Goal: Information Seeking & Learning: Check status

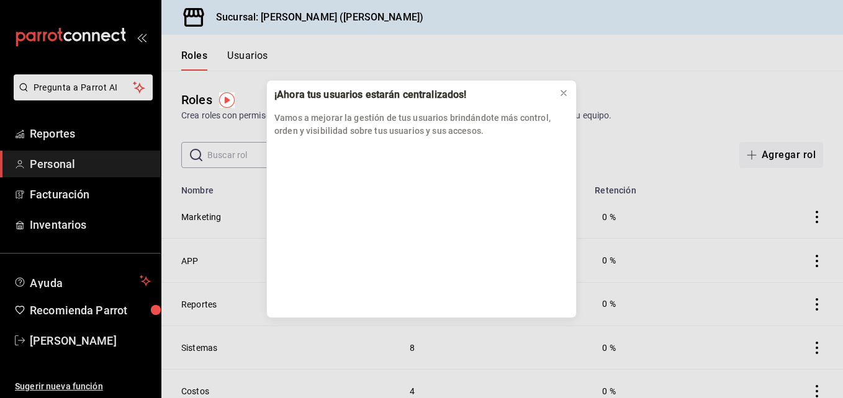
click at [96, 128] on div "¡Ahora tus usuarios estarán centralizados! Vamos a mejorar la gestión de tus us…" at bounding box center [421, 199] width 843 height 398
click at [65, 136] on div "¡Ahora tus usuarios estarán centralizados! Vamos a mejorar la gestión de tus us…" at bounding box center [421, 199] width 843 height 398
click at [567, 91] on icon at bounding box center [564, 93] width 10 height 10
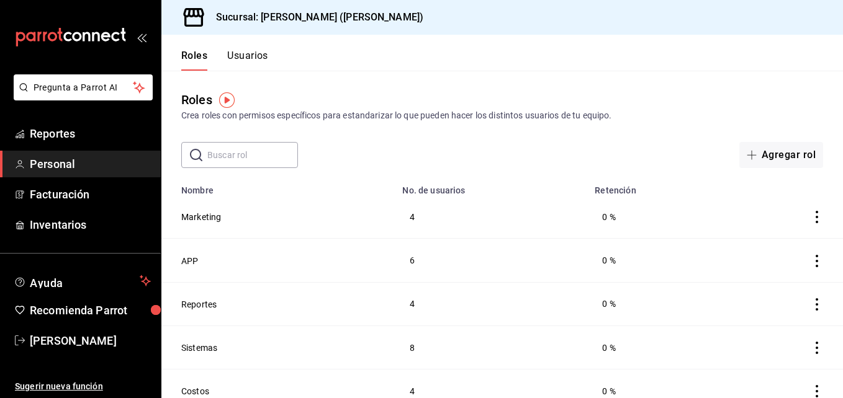
click at [81, 160] on span "Personal" at bounding box center [90, 164] width 121 height 17
click at [52, 134] on span "Reportes" at bounding box center [90, 133] width 121 height 17
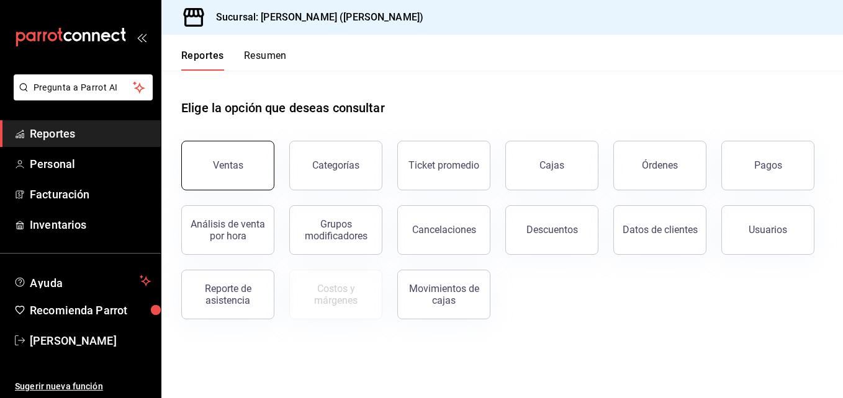
click at [238, 162] on div "Ventas" at bounding box center [228, 166] width 30 height 12
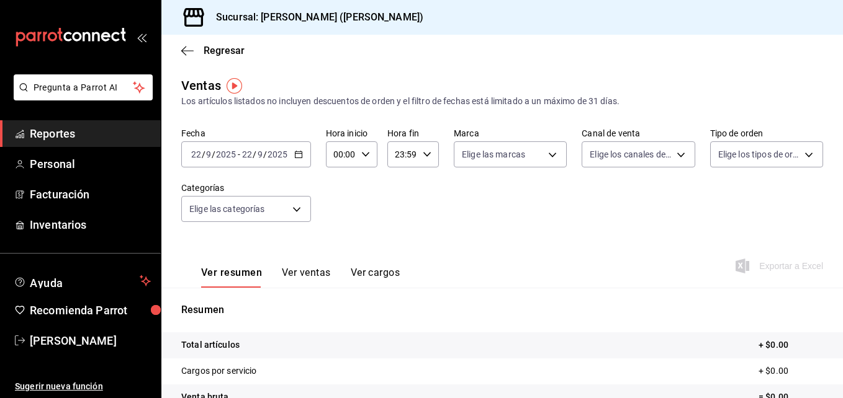
click at [301, 154] on \(Stroke\) "button" at bounding box center [298, 153] width 7 height 1
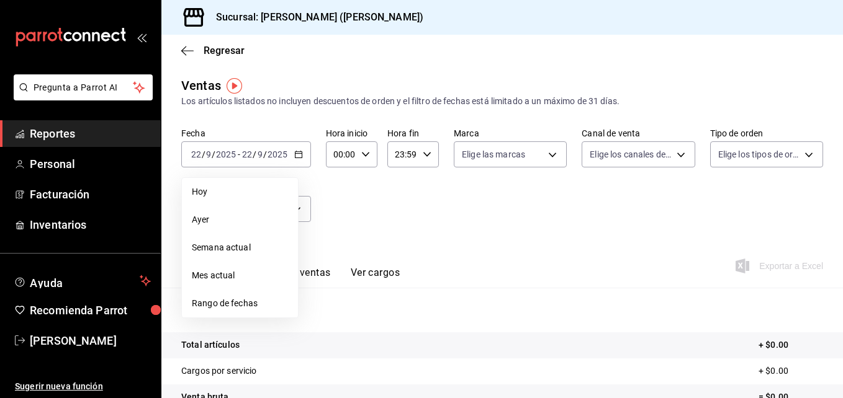
click at [227, 217] on span "Ayer" at bounding box center [240, 220] width 96 height 13
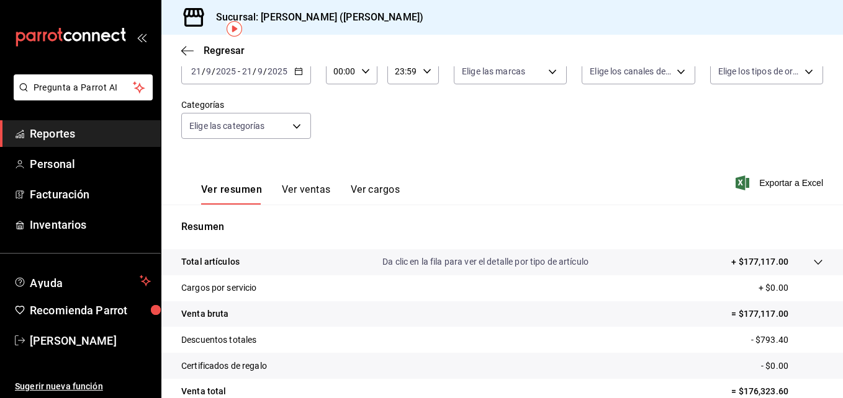
scroll to position [50, 0]
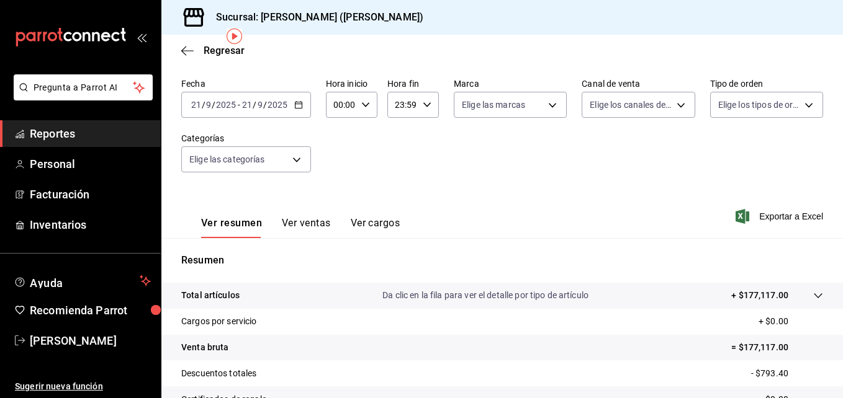
click at [290, 220] on button "Ver ventas" at bounding box center [306, 227] width 49 height 21
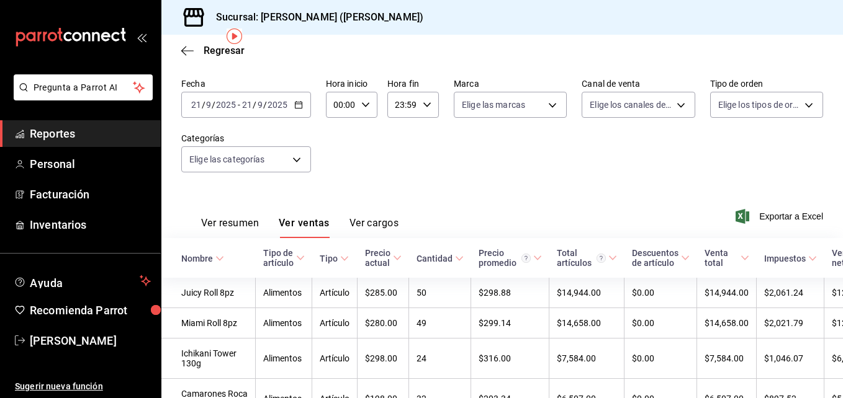
click at [375, 217] on div "Ver resumen Ver ventas Ver cargos" at bounding box center [289, 220] width 217 height 36
click at [758, 212] on span "Exportar a Excel" at bounding box center [780, 216] width 85 height 15
click at [190, 47] on icon "button" at bounding box center [187, 50] width 12 height 11
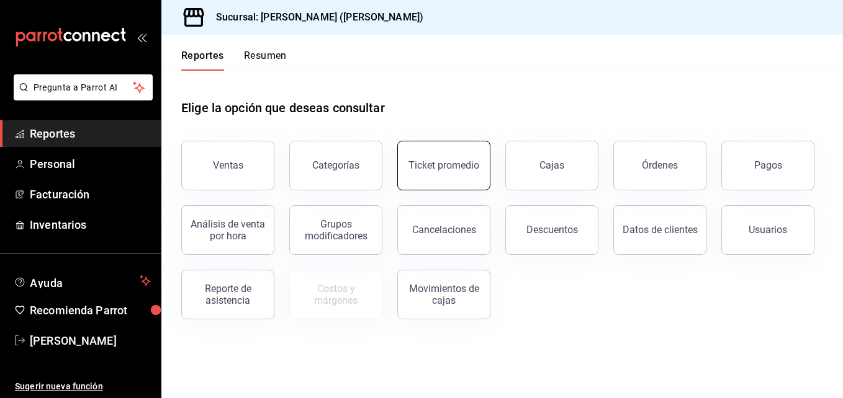
click at [438, 183] on button "Ticket promedio" at bounding box center [443, 166] width 93 height 50
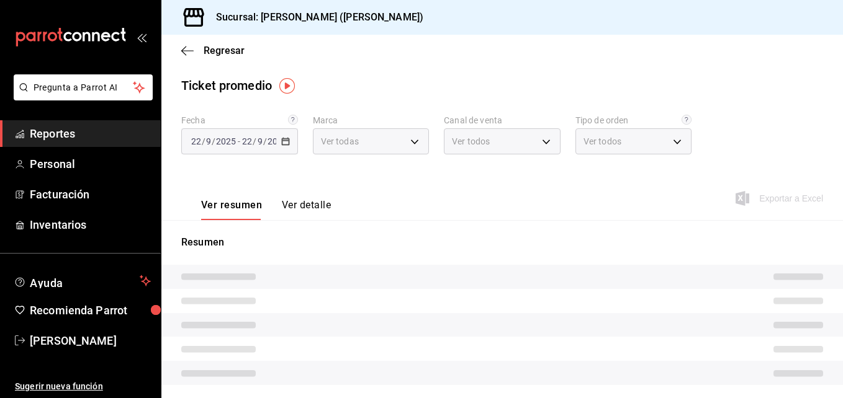
type input "3e284276-a834-4a39-bc59-2edda2d06158"
type input "PARROT,UBER_EATS,RAPPI,DIDI_FOOD,ONLINE"
type input "e22fa5c9-a89e-41b0-8860-3ae797de52dc,d5ed7011-f835-4d0c-a8fc-5f0f01446209,0cbc4…"
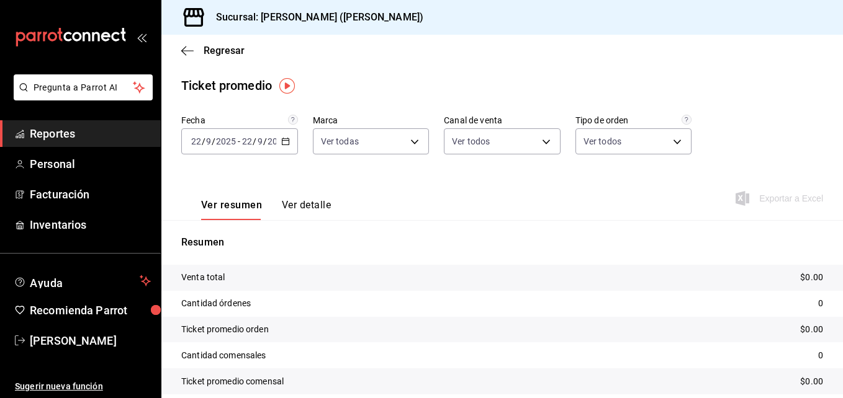
click at [286, 148] on div "[DATE] [DATE] - [DATE] [DATE]" at bounding box center [239, 141] width 117 height 26
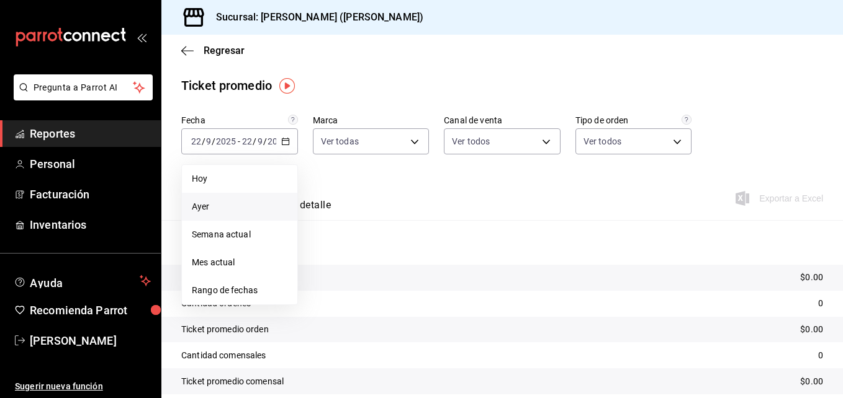
click at [212, 208] on span "Ayer" at bounding box center [240, 206] width 96 height 13
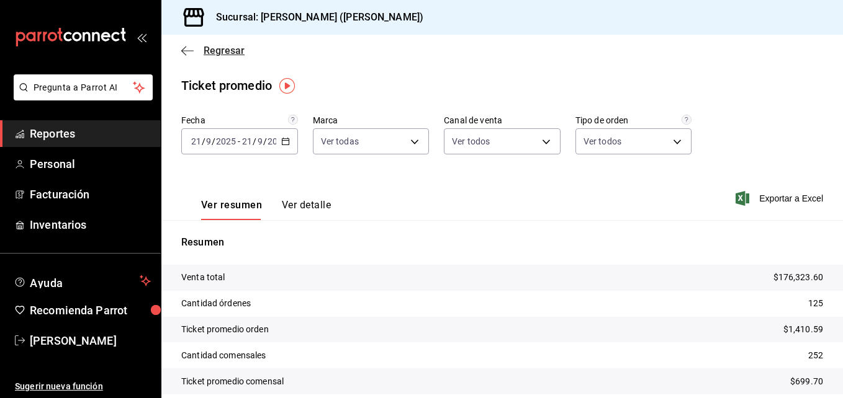
click at [188, 55] on icon "button" at bounding box center [187, 50] width 12 height 11
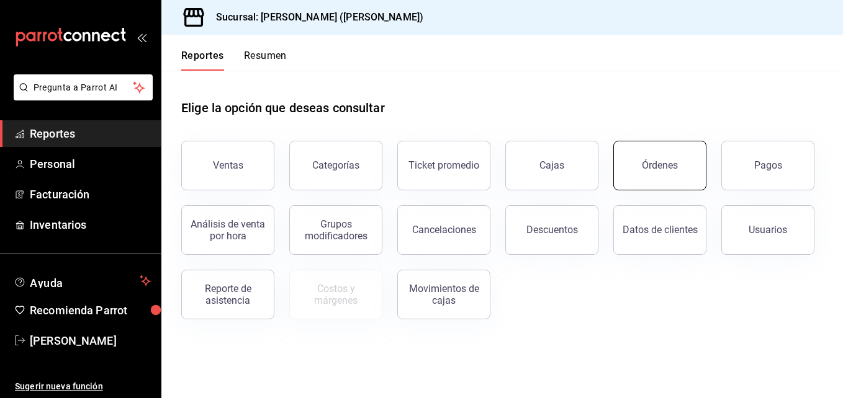
click at [681, 181] on button "Órdenes" at bounding box center [659, 166] width 93 height 50
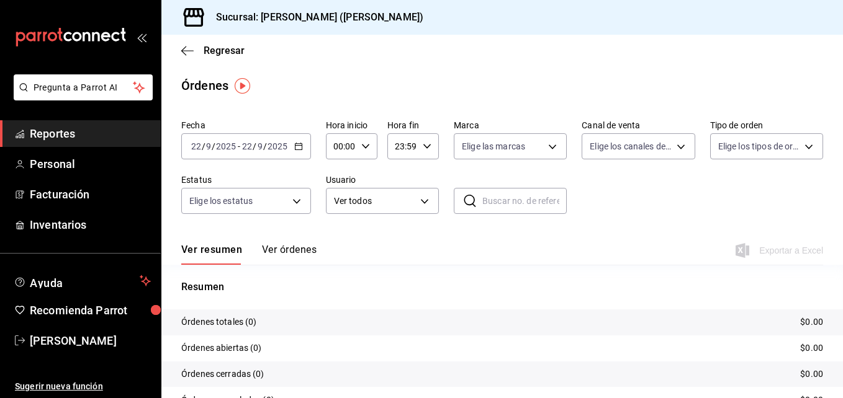
click at [297, 151] on div "[DATE] [DATE] - [DATE] [DATE]" at bounding box center [246, 146] width 130 height 26
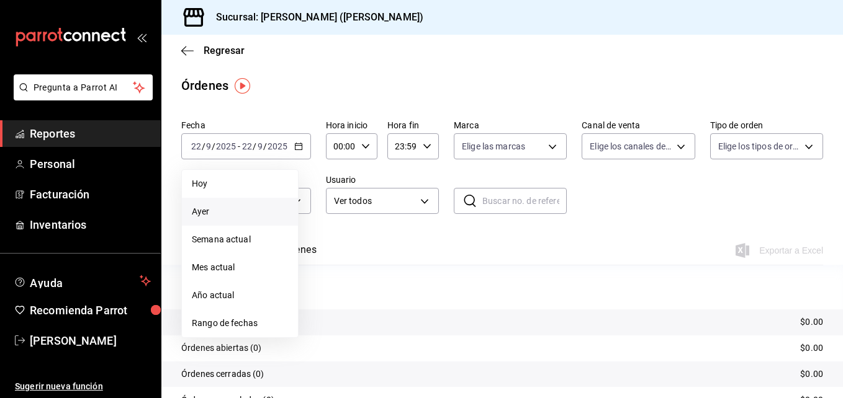
click at [222, 209] on span "Ayer" at bounding box center [240, 211] width 96 height 13
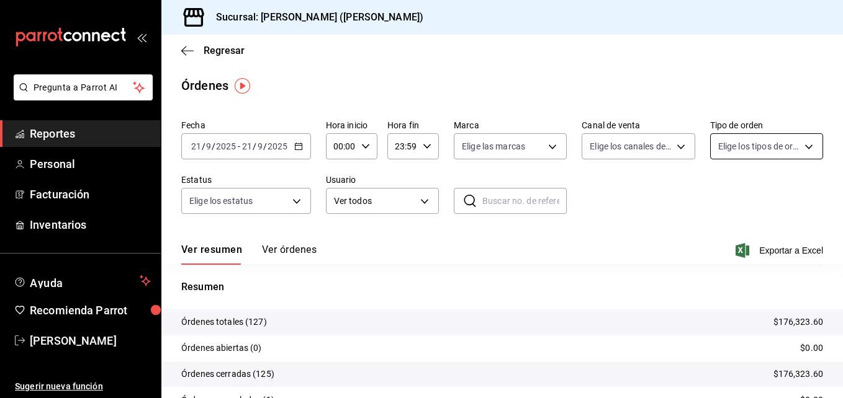
click at [793, 146] on body "Pregunta a Parrot AI Reportes Personal Facturación Inventarios Ayuda Recomienda…" at bounding box center [421, 199] width 843 height 398
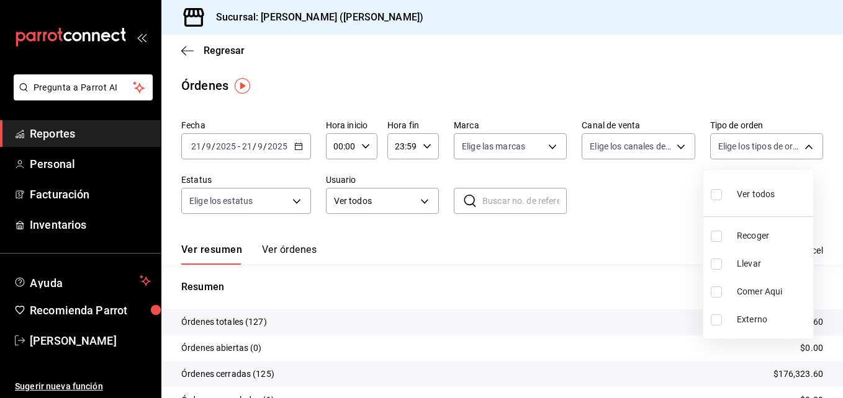
click at [740, 263] on span "Llevar" at bounding box center [772, 264] width 71 height 13
type input "d5ed7011-f835-4d0c-a8fc-5f0f01446209"
checkbox input "true"
click at [742, 238] on span "Recoger" at bounding box center [772, 236] width 71 height 13
type input "d5ed7011-f835-4d0c-a8fc-5f0f01446209,e22fa5c9-a89e-41b0-8860-3ae797de52dc"
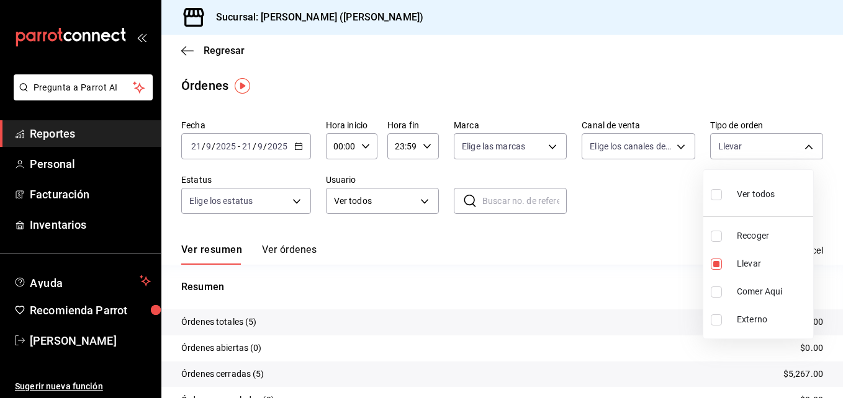
checkbox input "true"
click at [184, 43] on div at bounding box center [421, 199] width 843 height 398
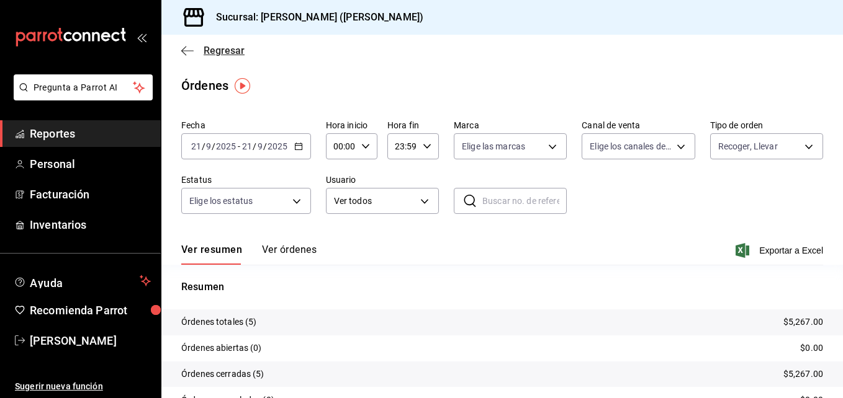
click at [190, 47] on icon "button" at bounding box center [187, 50] width 12 height 11
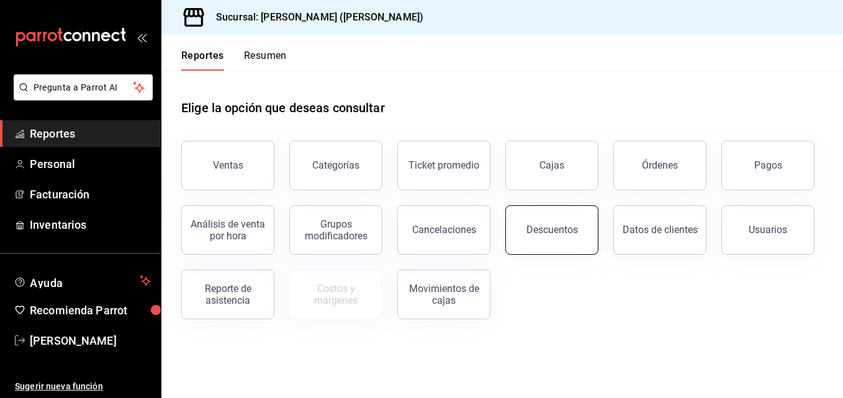
click at [577, 225] on button "Descuentos" at bounding box center [551, 230] width 93 height 50
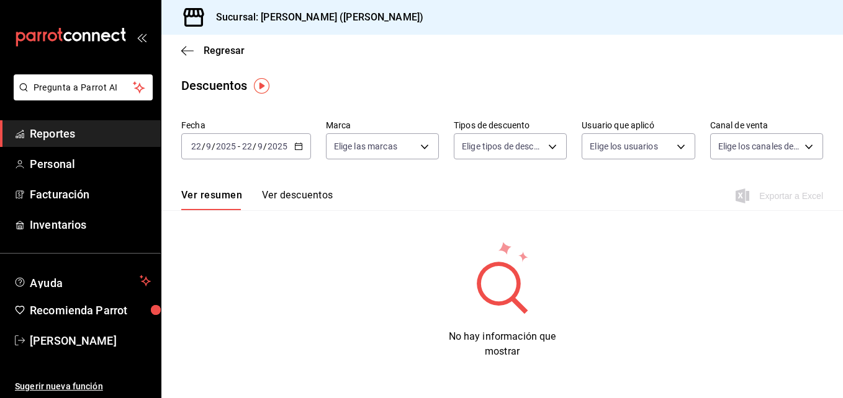
click at [300, 150] on \(Stroke\) "button" at bounding box center [298, 146] width 7 height 7
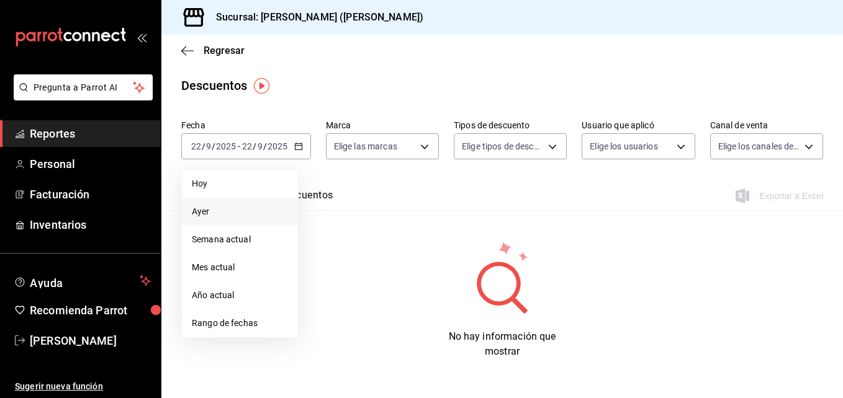
click at [240, 213] on span "Ayer" at bounding box center [240, 211] width 96 height 13
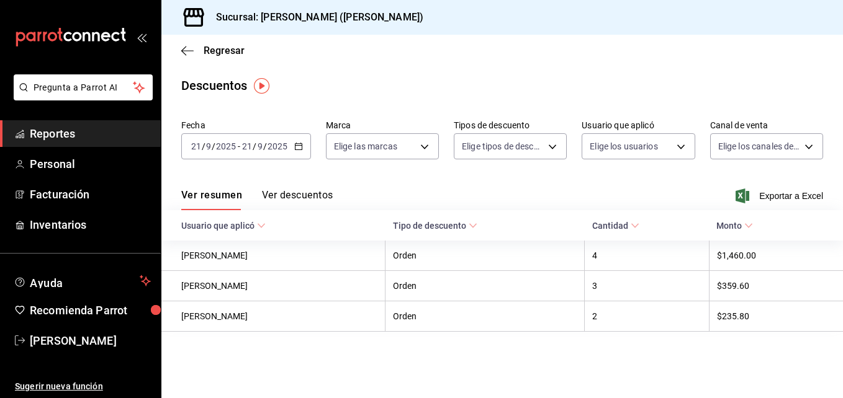
click at [308, 202] on button "Ver descuentos" at bounding box center [297, 199] width 71 height 21
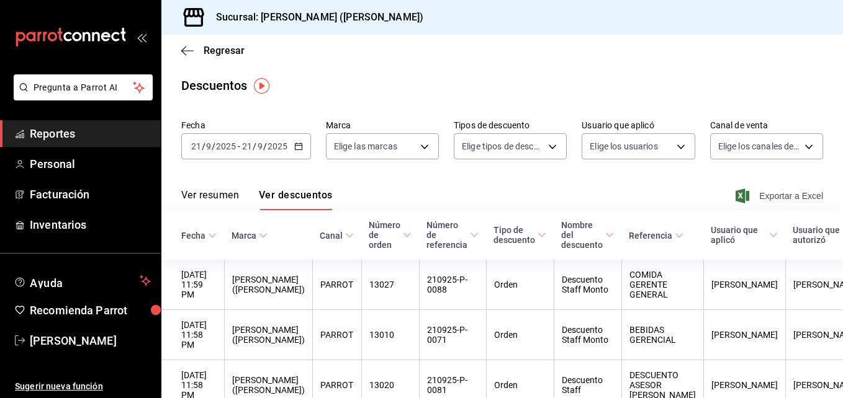
click at [749, 196] on span "Exportar a Excel" at bounding box center [780, 196] width 85 height 15
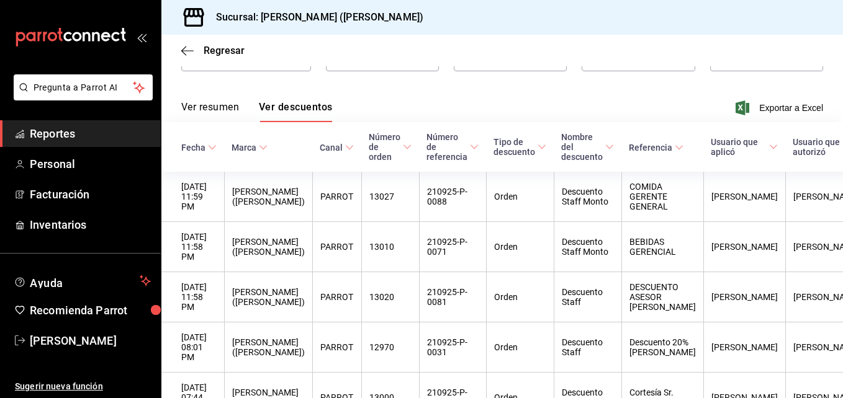
scroll to position [87, 0]
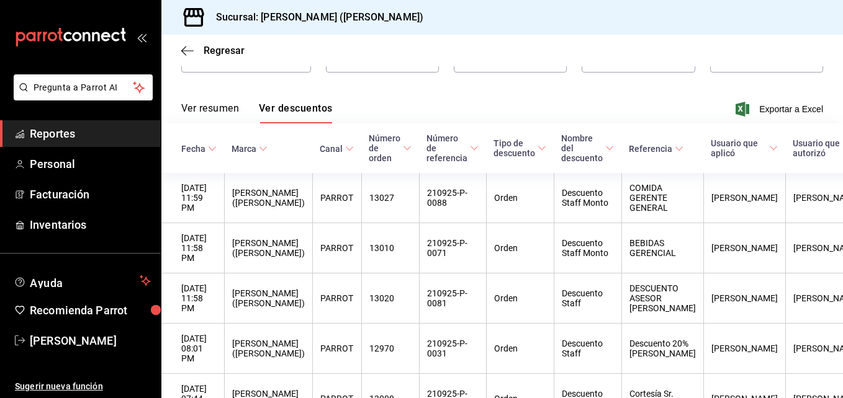
click at [222, 113] on button "Ver resumen" at bounding box center [210, 112] width 58 height 21
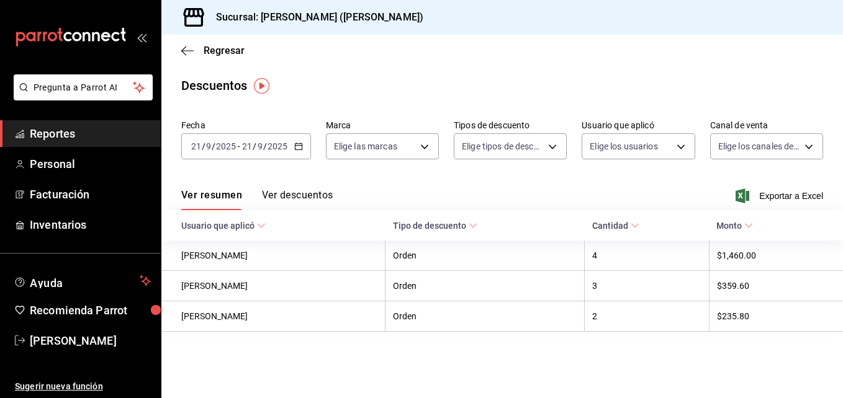
click at [316, 194] on button "Ver descuentos" at bounding box center [297, 199] width 71 height 21
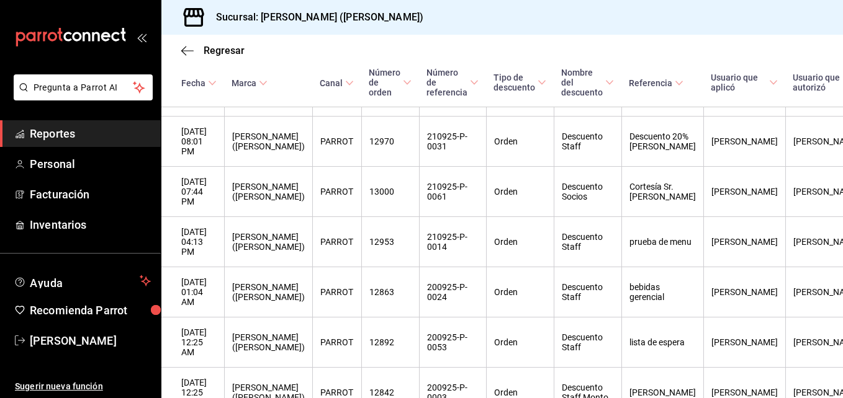
scroll to position [318, 0]
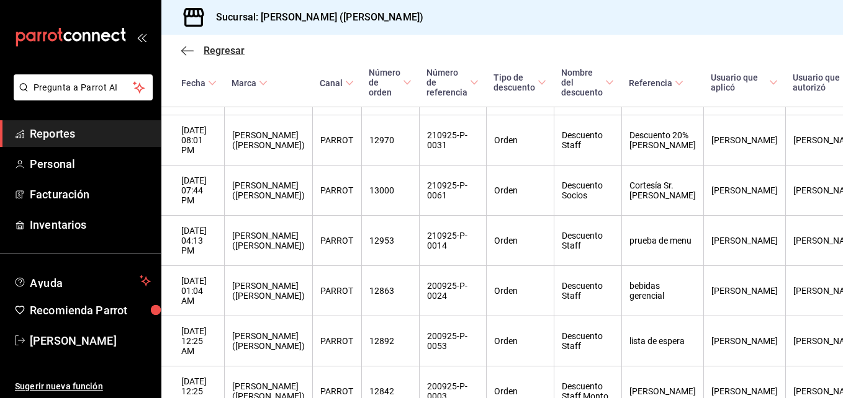
click at [194, 52] on span "Regresar" at bounding box center [212, 51] width 63 height 12
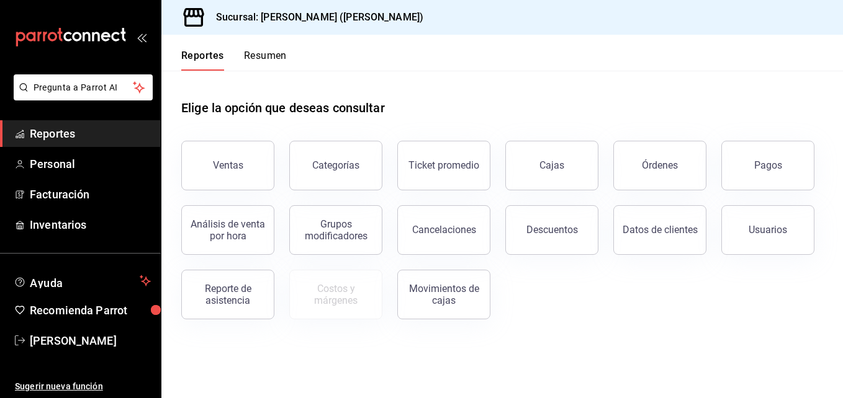
click at [98, 127] on span "Reportes" at bounding box center [90, 133] width 121 height 17
click at [533, 238] on button "Descuentos" at bounding box center [551, 230] width 93 height 50
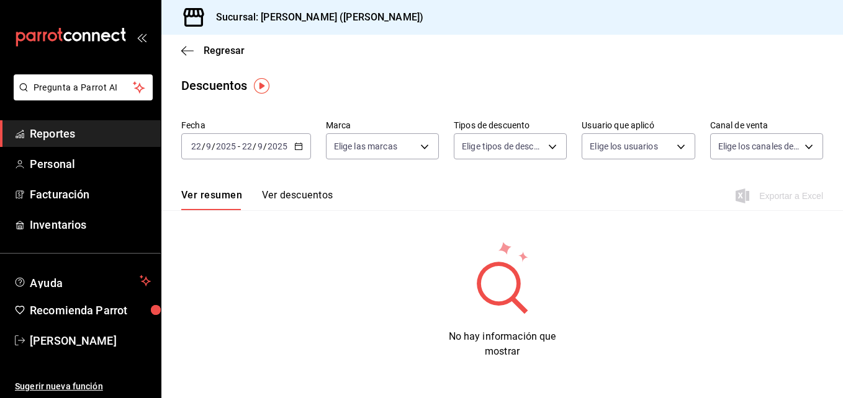
click at [295, 149] on icon "button" at bounding box center [298, 146] width 9 height 9
click at [197, 148] on input "22" at bounding box center [196, 147] width 11 height 10
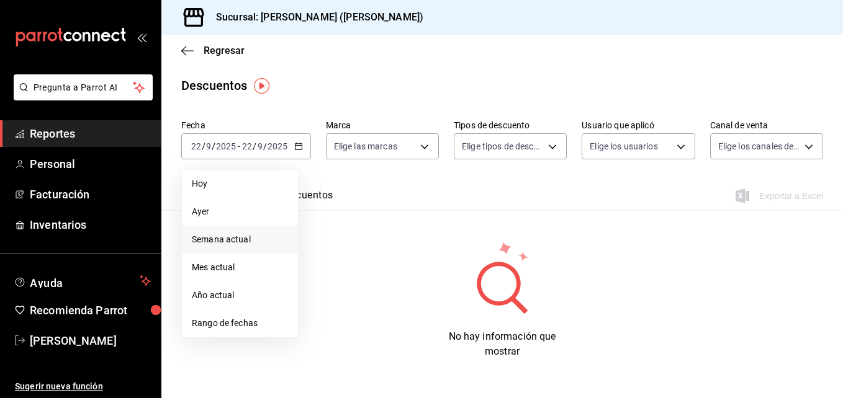
click at [224, 243] on span "Semana actual" at bounding box center [240, 239] width 96 height 13
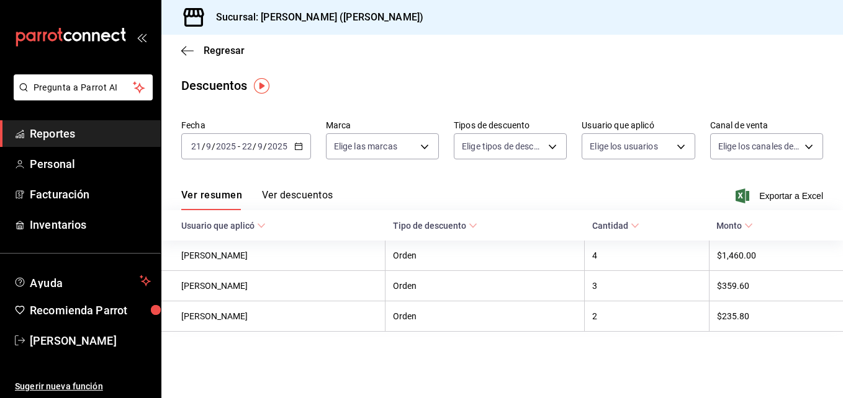
click at [210, 142] on input "9" at bounding box center [208, 147] width 6 height 10
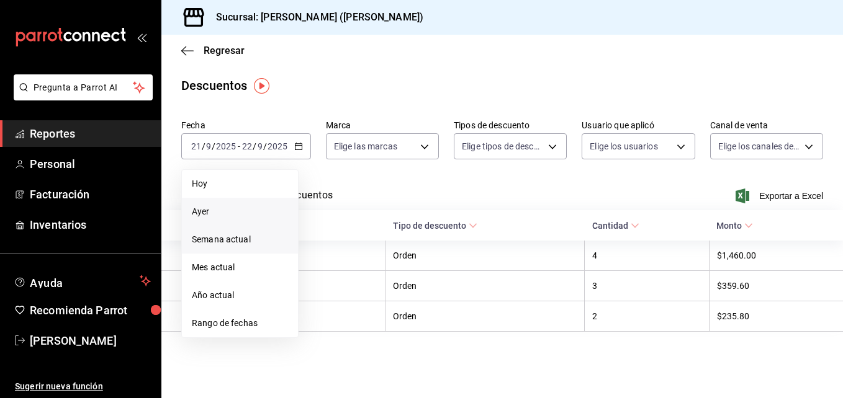
click at [205, 212] on span "Ayer" at bounding box center [240, 211] width 96 height 13
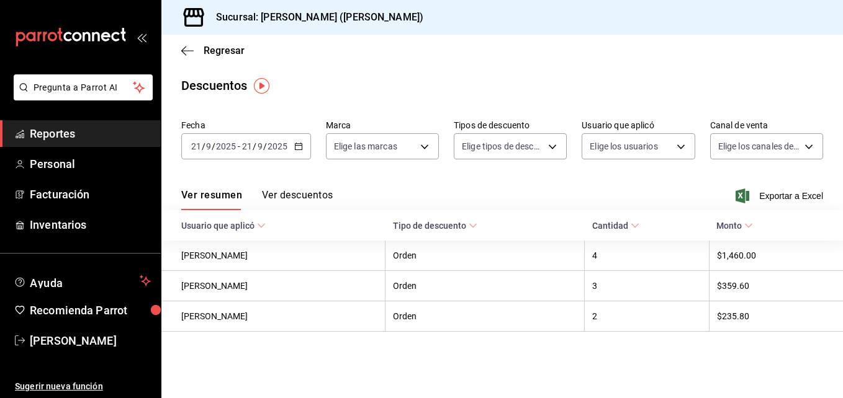
click at [297, 144] on \(Stroke\) "button" at bounding box center [298, 146] width 7 height 7
click at [250, 153] on div "[DATE] [DATE] - [DATE] [DATE]" at bounding box center [246, 146] width 130 height 26
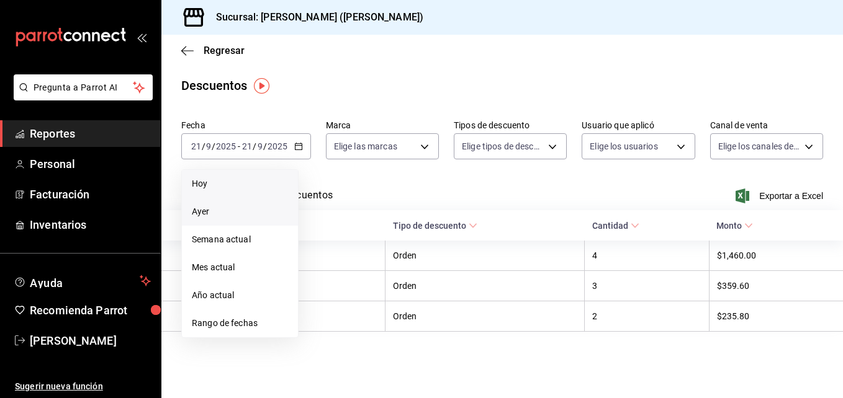
click at [230, 189] on span "Hoy" at bounding box center [240, 184] width 96 height 13
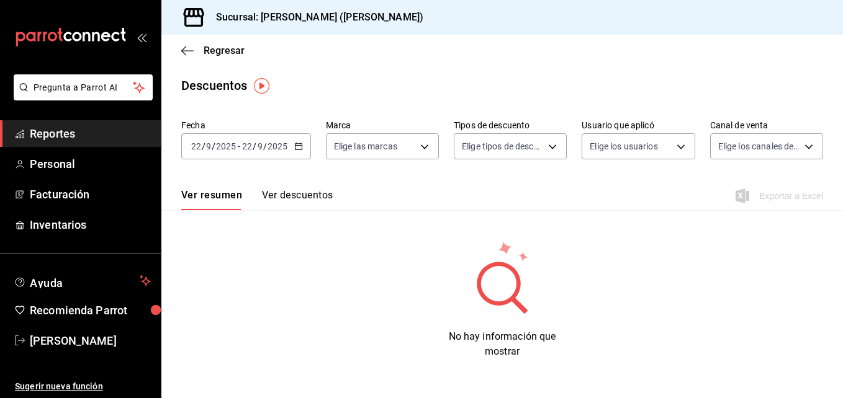
click at [292, 189] on div "Ver resumen Ver descuentos Exportar a Excel" at bounding box center [501, 192] width 681 height 36
click at [292, 193] on button "Ver descuentos" at bounding box center [297, 199] width 71 height 21
click at [217, 195] on button "Ver resumen" at bounding box center [210, 199] width 58 height 21
click at [302, 151] on div "[DATE] [DATE] - [DATE] [DATE]" at bounding box center [246, 146] width 130 height 26
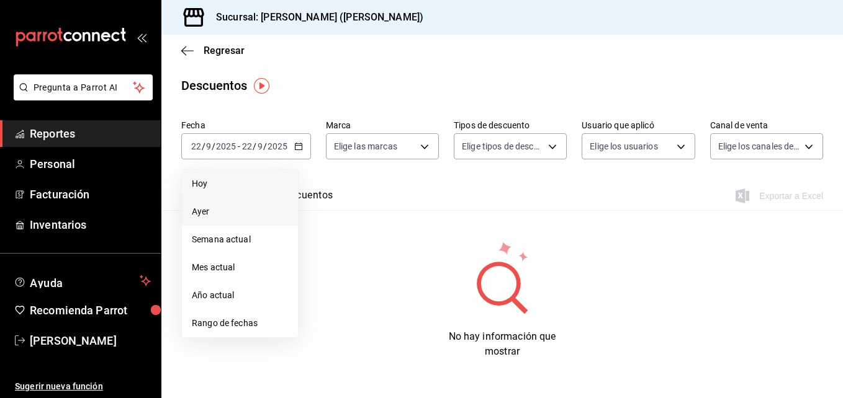
click at [238, 204] on li "Ayer" at bounding box center [240, 212] width 116 height 28
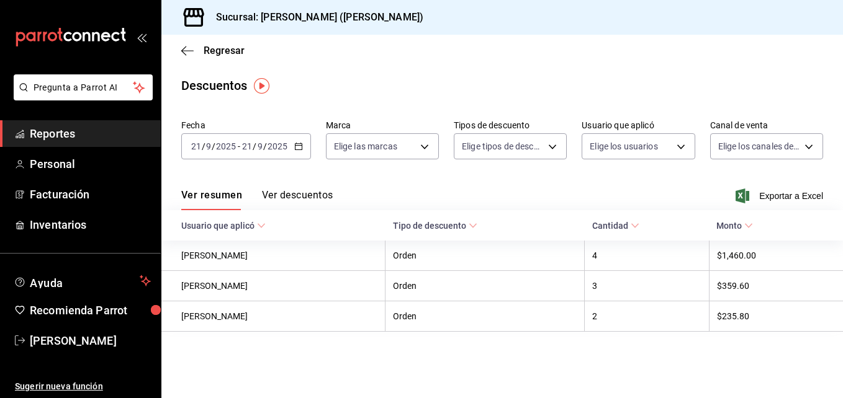
click at [276, 198] on button "Ver descuentos" at bounding box center [297, 199] width 71 height 21
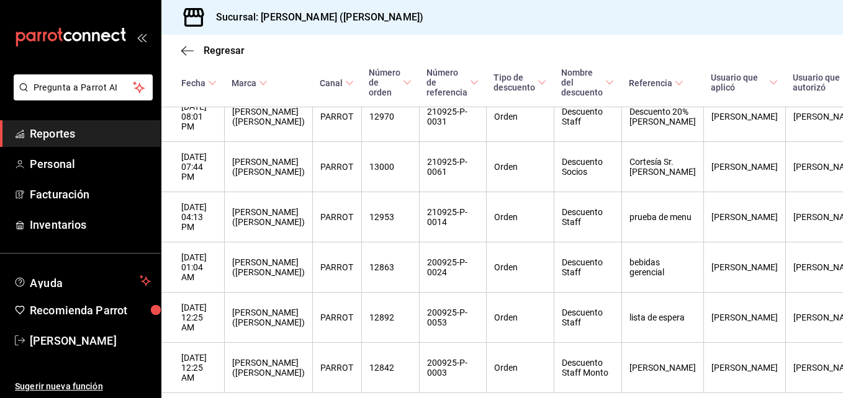
scroll to position [351, 0]
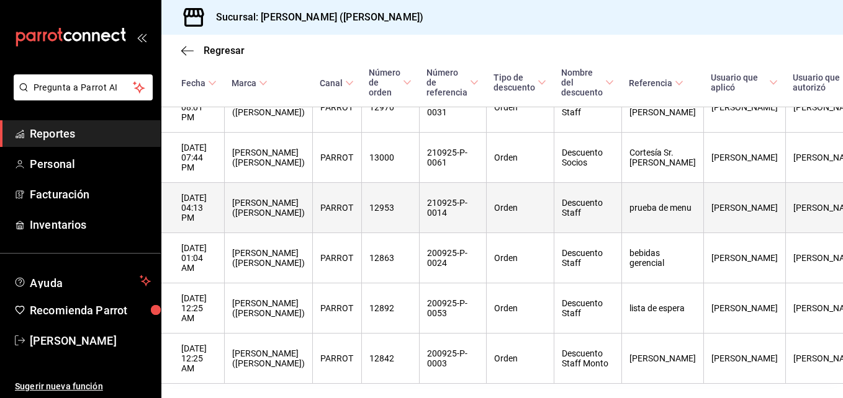
click at [205, 199] on th "[DATE] 04:13 PM" at bounding box center [192, 208] width 63 height 50
drag, startPoint x: 205, startPoint y: 199, endPoint x: 287, endPoint y: 190, distance: 83.0
click at [287, 190] on th "[PERSON_NAME] ([PERSON_NAME])" at bounding box center [268, 208] width 88 height 50
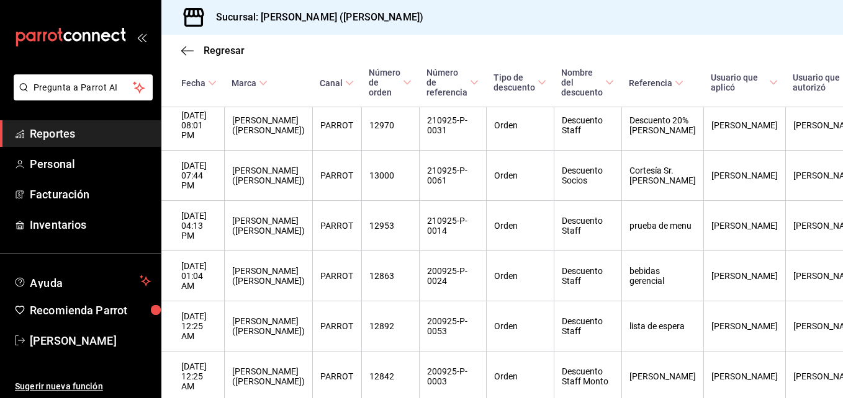
scroll to position [326, 0]
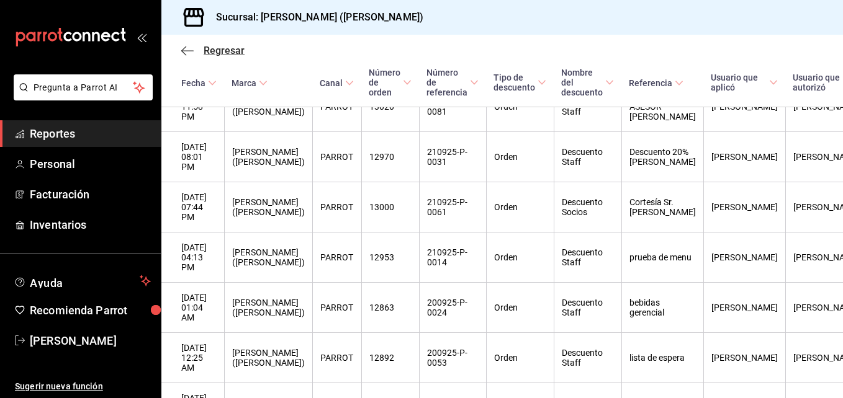
click at [243, 55] on span "Regresar" at bounding box center [224, 51] width 41 height 12
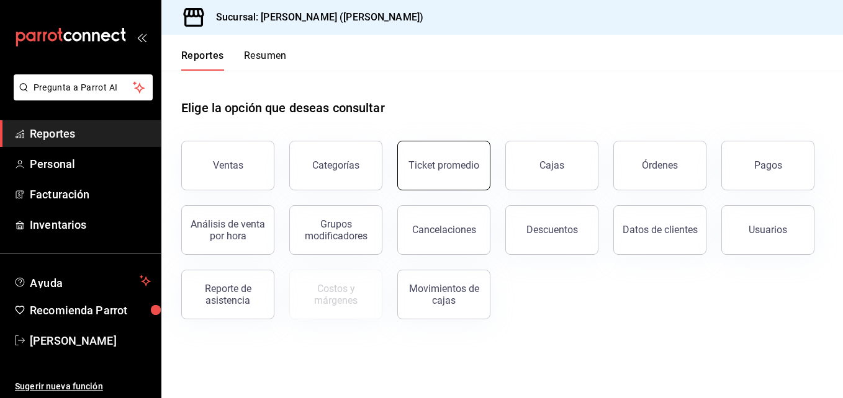
click at [437, 186] on button "Ticket promedio" at bounding box center [443, 166] width 93 height 50
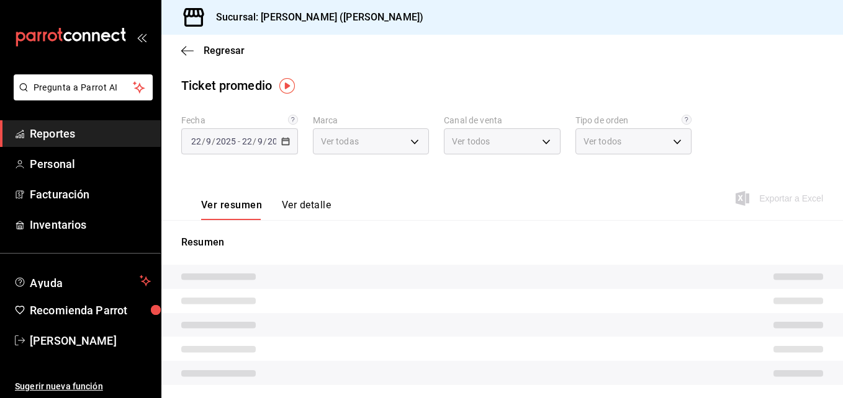
type input "3e284276-a834-4a39-bc59-2edda2d06158"
type input "PARROT,UBER_EATS,RAPPI,DIDI_FOOD,ONLINE"
type input "e22fa5c9-a89e-41b0-8860-3ae797de52dc,d5ed7011-f835-4d0c-a8fc-5f0f01446209,0cbc4…"
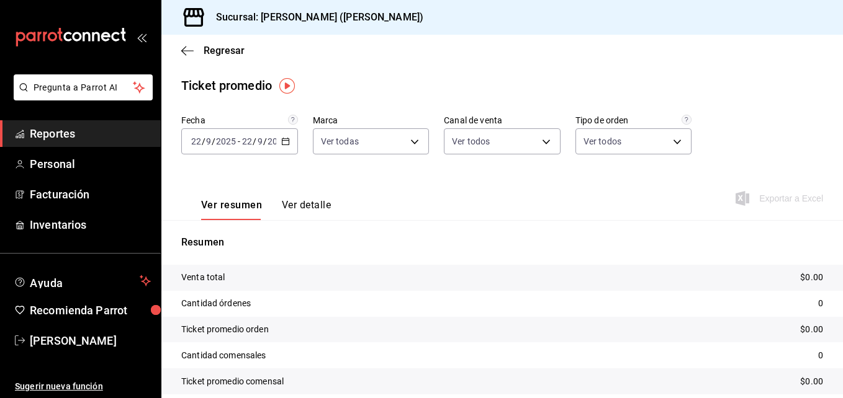
click at [277, 138] on div "[DATE] [DATE] - [DATE] [DATE]" at bounding box center [239, 141] width 117 height 26
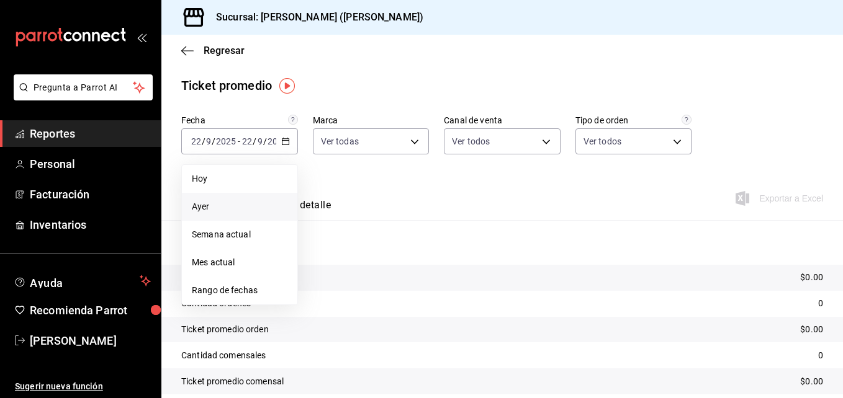
click at [221, 202] on span "Ayer" at bounding box center [240, 206] width 96 height 13
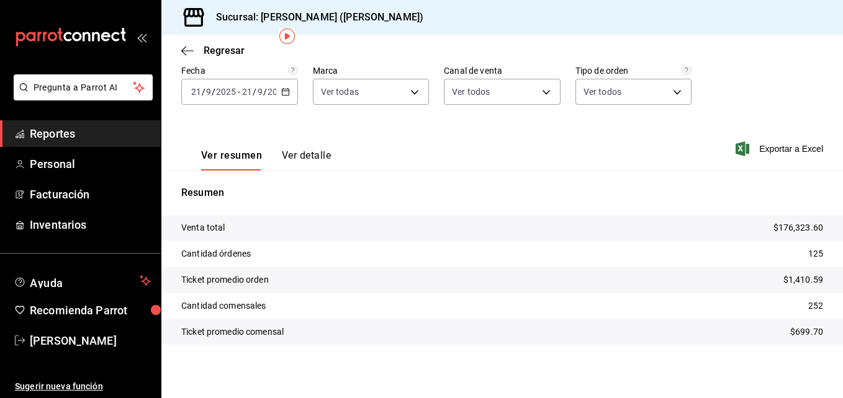
scroll to position [51, 0]
click at [74, 135] on span "Reportes" at bounding box center [90, 133] width 121 height 17
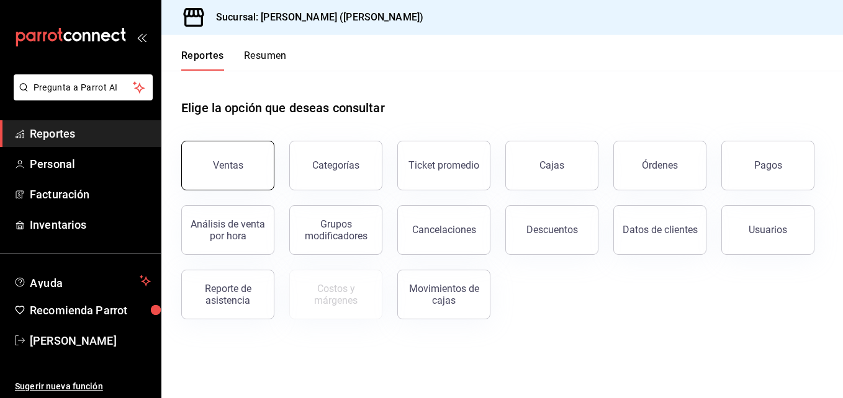
click at [240, 161] on div "Ventas" at bounding box center [228, 166] width 30 height 12
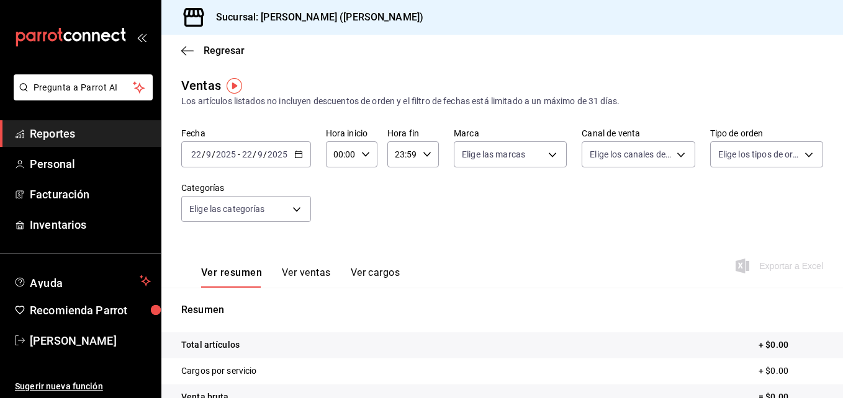
click at [298, 157] on icon "button" at bounding box center [298, 154] width 9 height 9
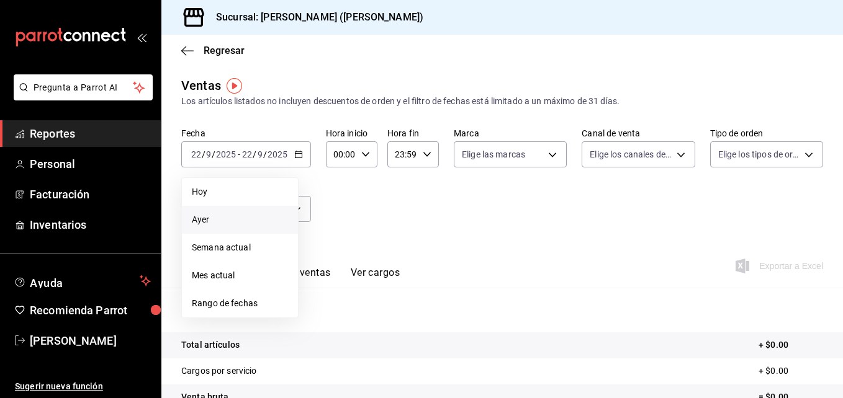
click at [248, 217] on span "Ayer" at bounding box center [240, 220] width 96 height 13
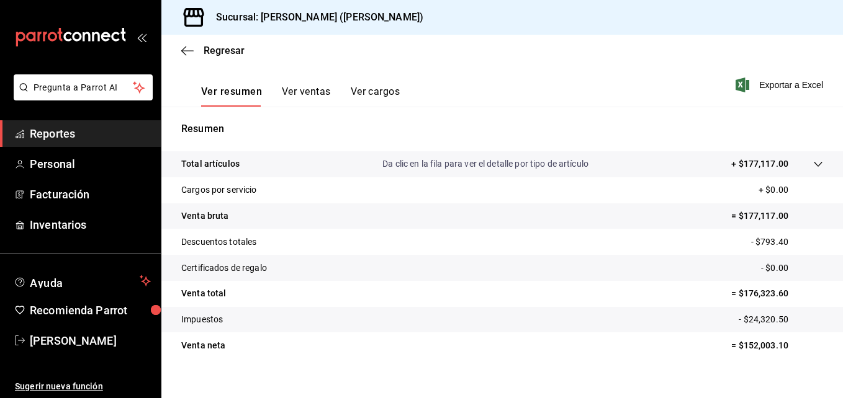
scroll to position [196, 0]
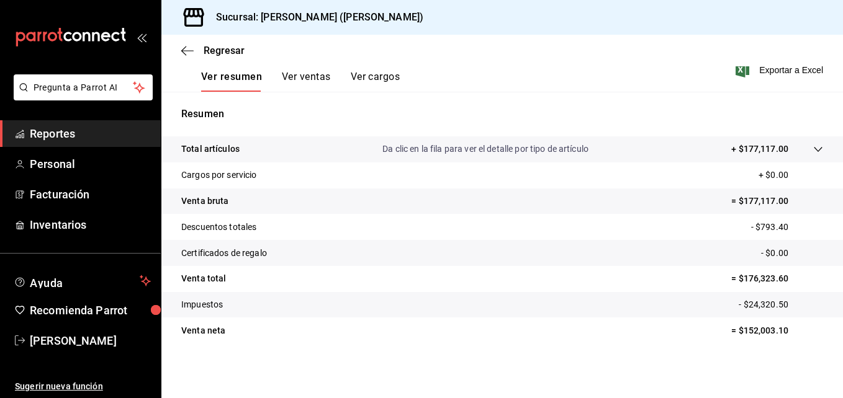
click at [309, 76] on button "Ver ventas" at bounding box center [306, 81] width 49 height 21
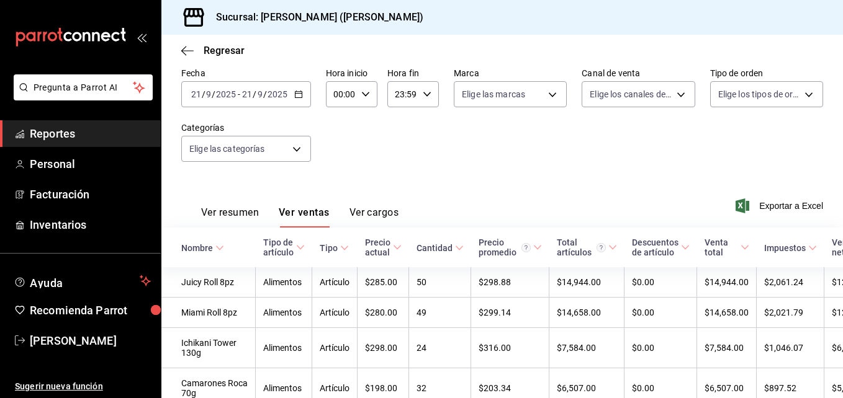
scroll to position [196, 0]
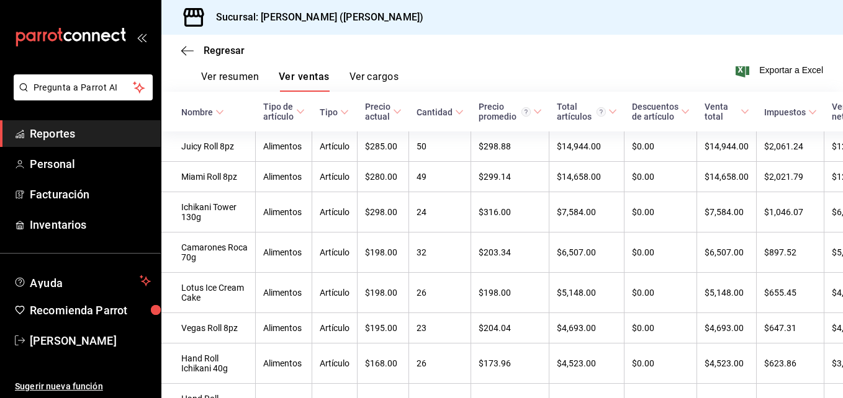
click at [222, 73] on button "Ver resumen" at bounding box center [230, 81] width 58 height 21
